Goal: Navigation & Orientation: Find specific page/section

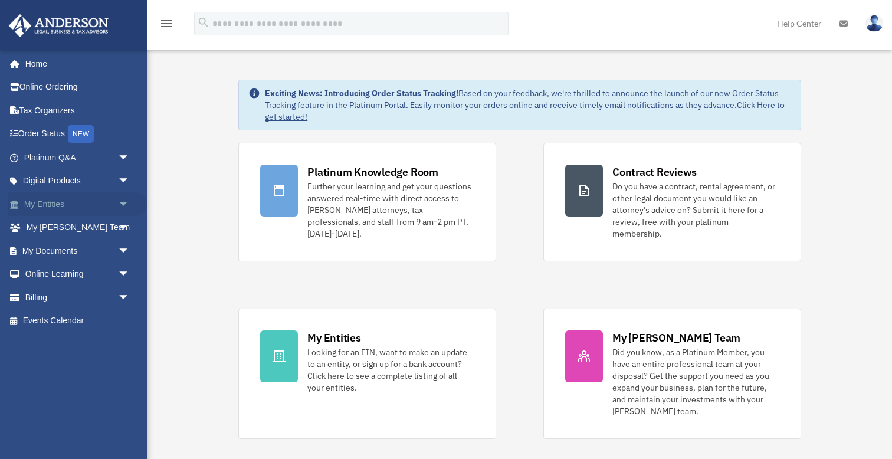
click at [123, 202] on span "arrow_drop_down" at bounding box center [130, 204] width 24 height 24
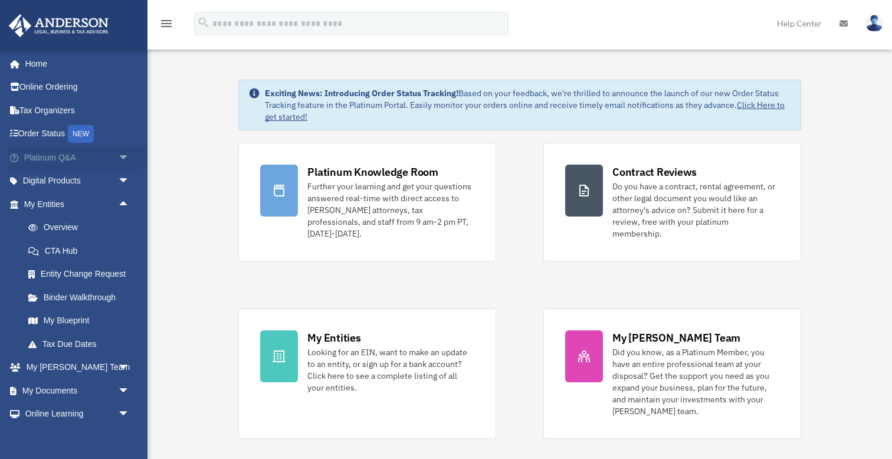
click at [126, 159] on span "arrow_drop_down" at bounding box center [130, 158] width 24 height 24
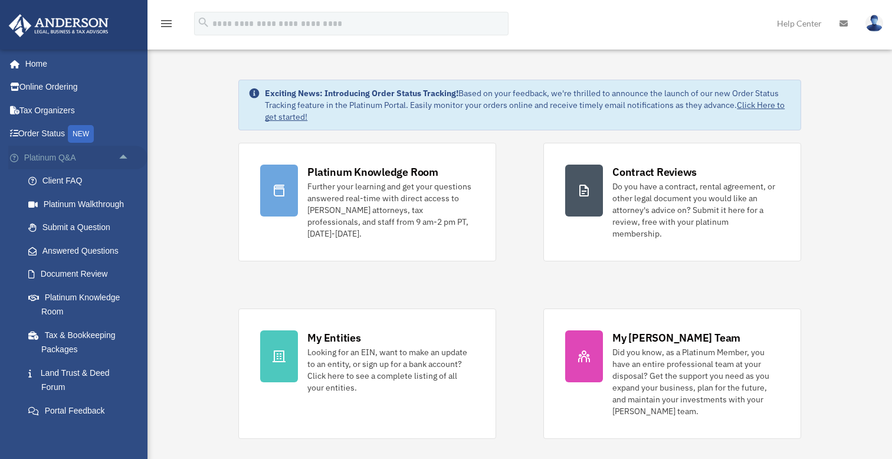
click at [126, 159] on span "arrow_drop_up" at bounding box center [130, 158] width 24 height 24
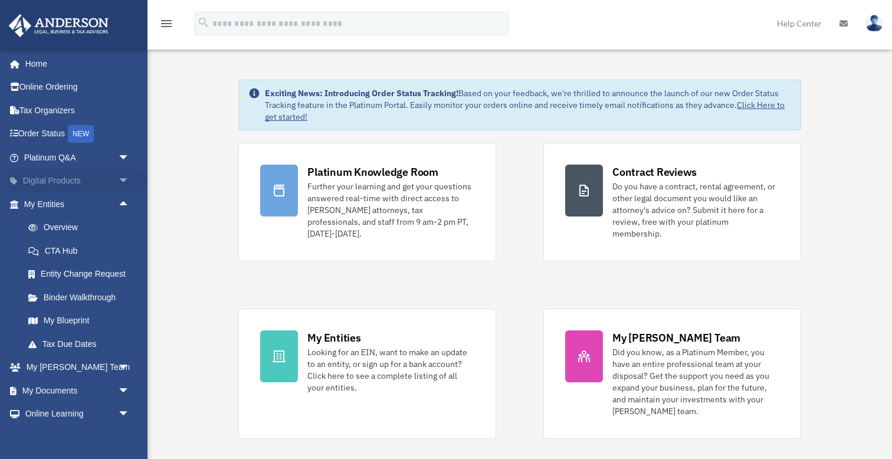
click at [124, 182] on span "arrow_drop_down" at bounding box center [130, 181] width 24 height 24
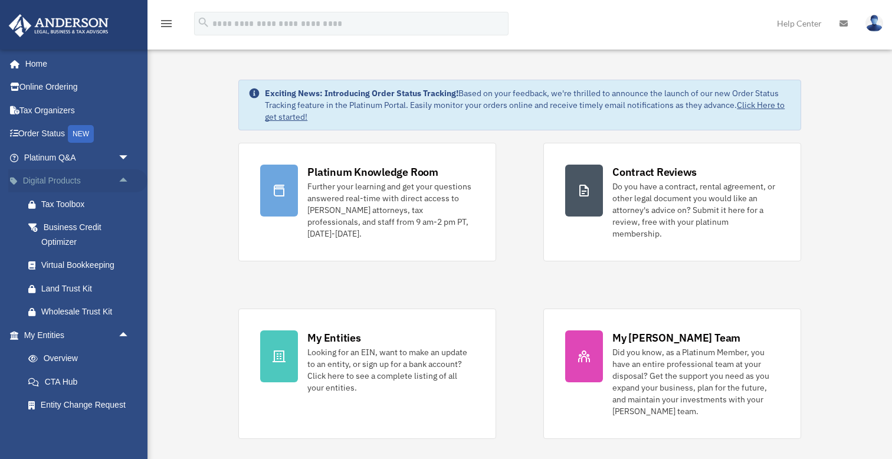
click at [124, 182] on span "arrow_drop_up" at bounding box center [130, 181] width 24 height 24
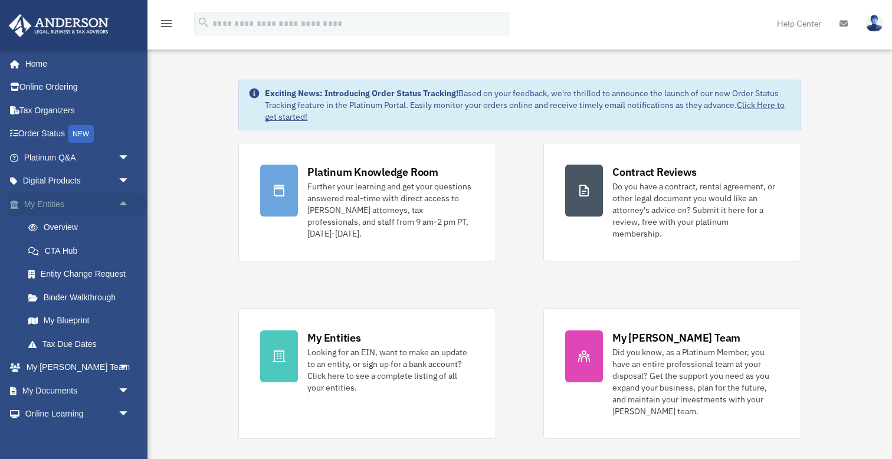
click at [125, 201] on span "arrow_drop_up" at bounding box center [130, 204] width 24 height 24
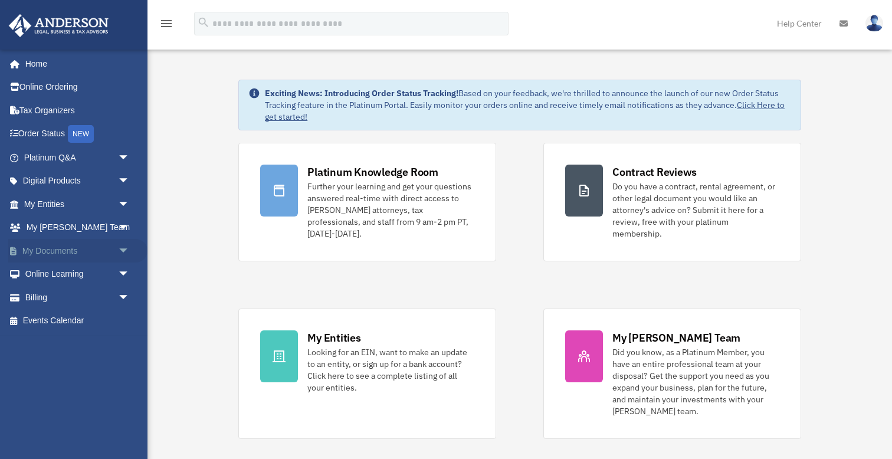
click at [124, 251] on span "arrow_drop_down" at bounding box center [130, 251] width 24 height 24
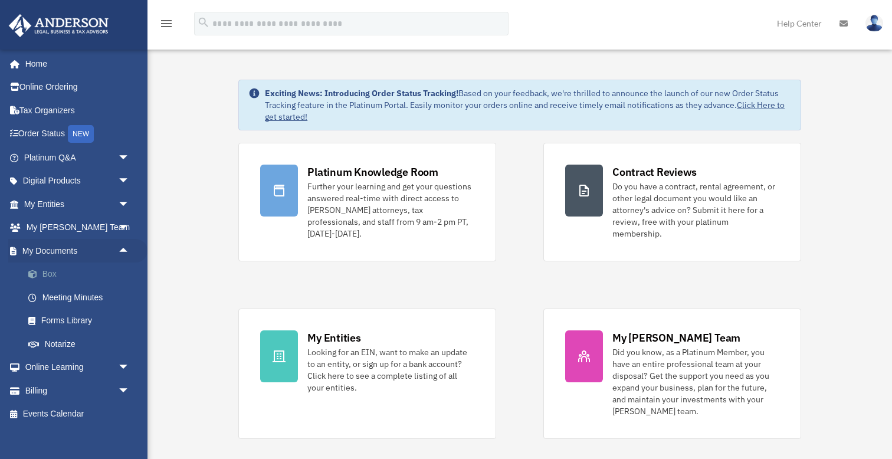
click at [67, 268] on link "Box" at bounding box center [82, 274] width 131 height 24
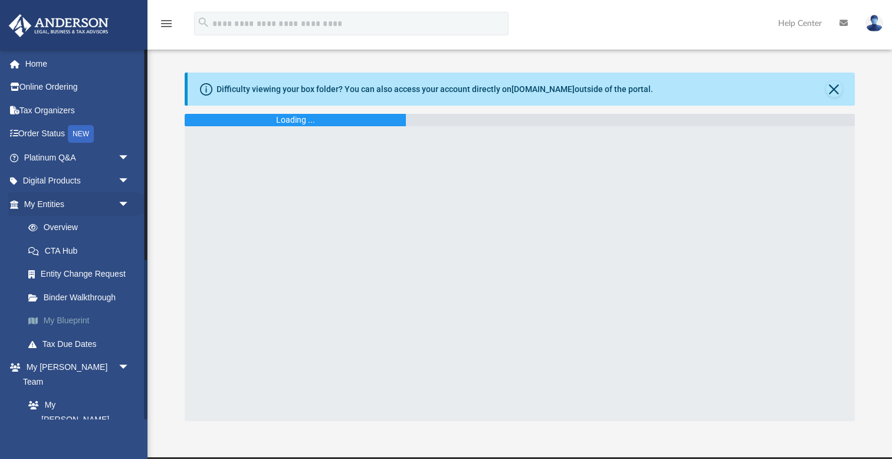
click at [68, 316] on link "My Blueprint" at bounding box center [82, 321] width 131 height 24
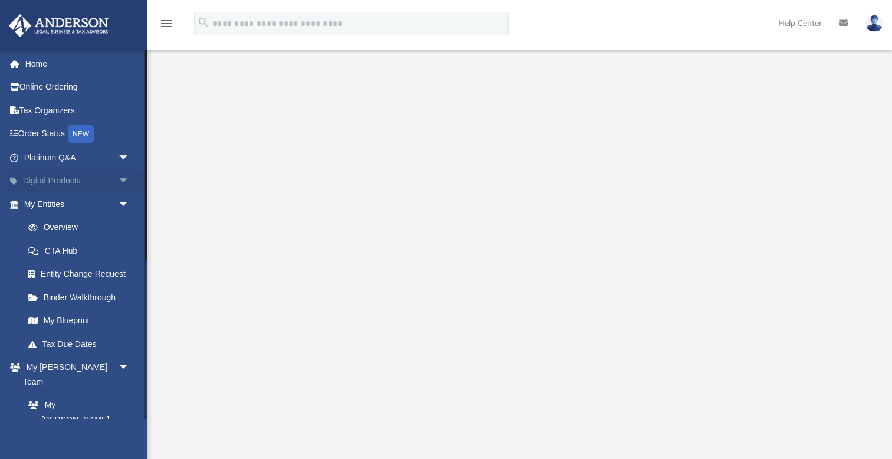
click at [123, 182] on span "arrow_drop_down" at bounding box center [130, 181] width 24 height 24
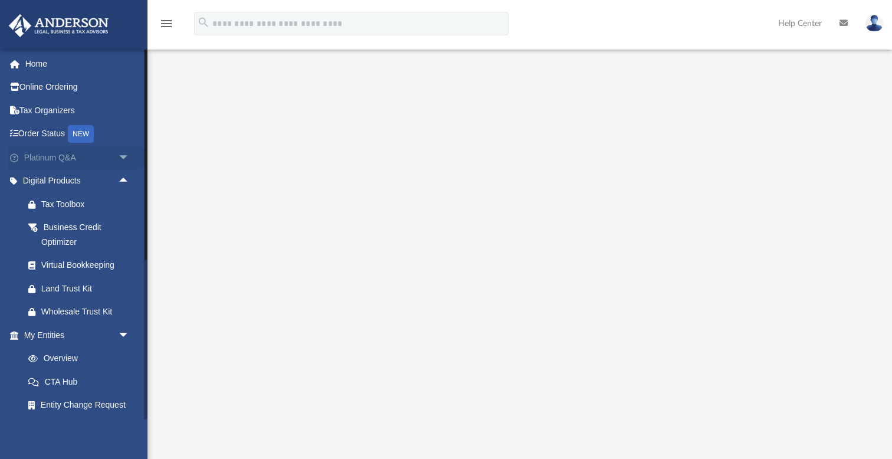
click at [123, 160] on span "arrow_drop_down" at bounding box center [130, 158] width 24 height 24
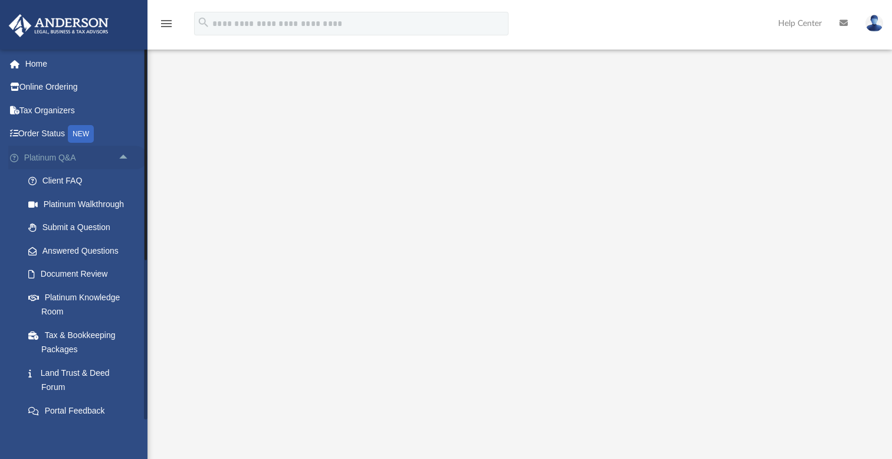
click at [124, 160] on span "arrow_drop_up" at bounding box center [130, 158] width 24 height 24
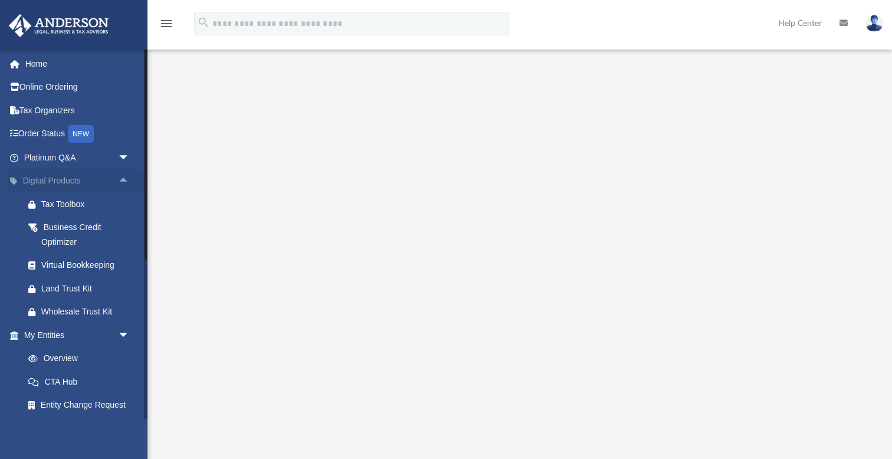
click at [125, 182] on span "arrow_drop_up" at bounding box center [130, 181] width 24 height 24
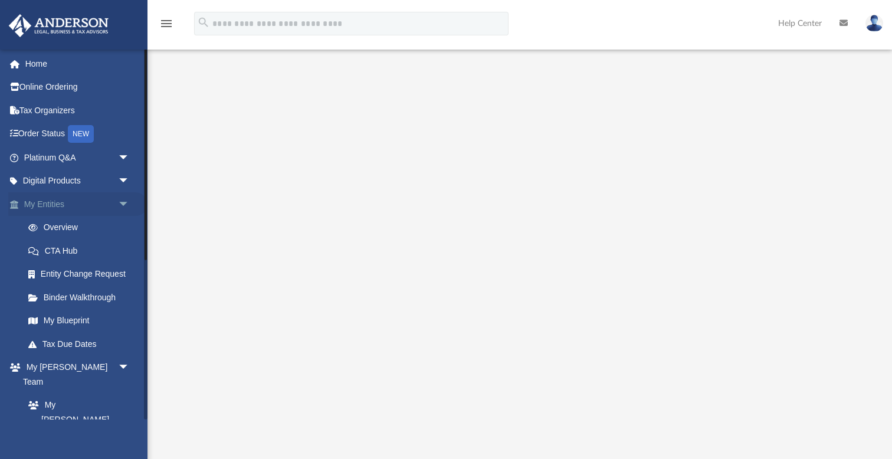
click at [120, 206] on span "arrow_drop_down" at bounding box center [130, 204] width 24 height 24
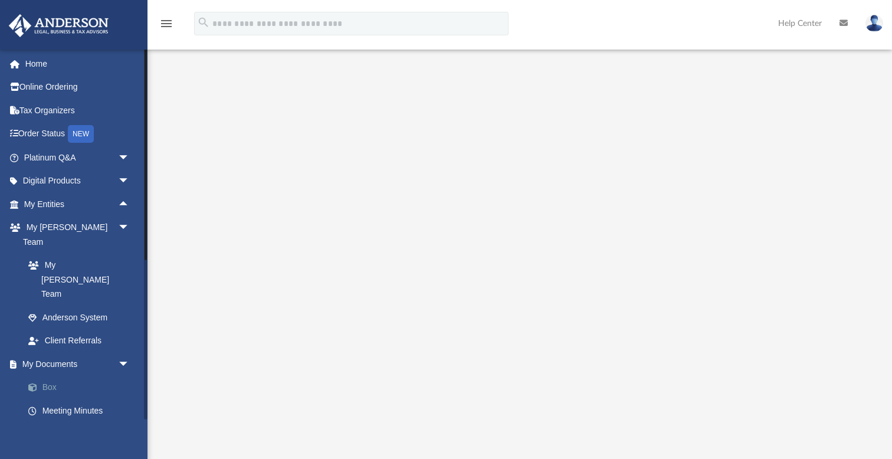
click at [47, 376] on link "Box" at bounding box center [82, 388] width 131 height 24
